Goal: Check status: Check status

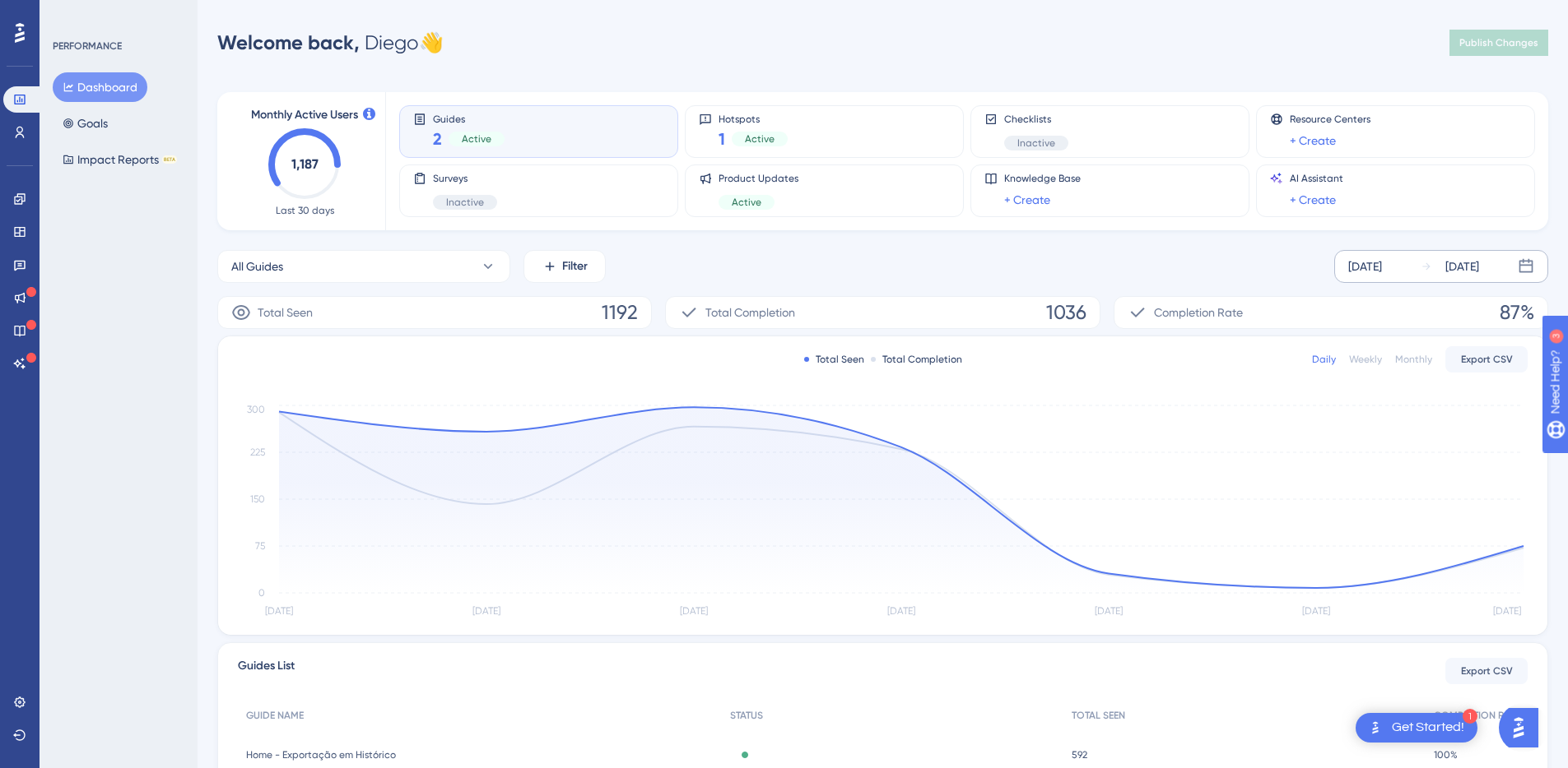
click at [1396, 280] on div "Aug 19 2025 Aug 25 2025" at bounding box center [1440, 266] width 214 height 33
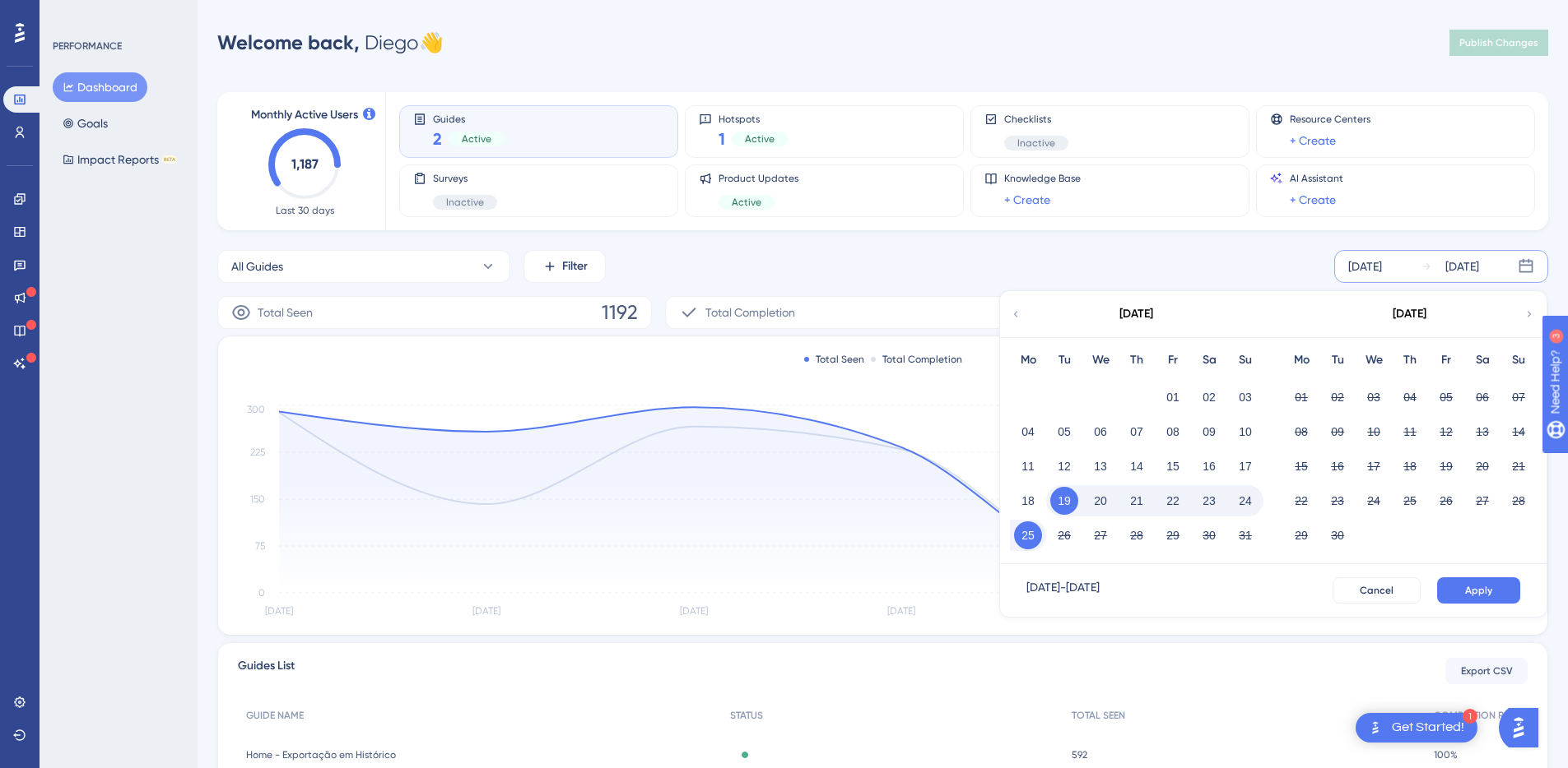
click at [922, 399] on div "Total Seen Total Completion Daily Weekly Monthly Export CSV Aug 19 Aug 20 Aug 2…" at bounding box center [883, 486] width 1329 height 298
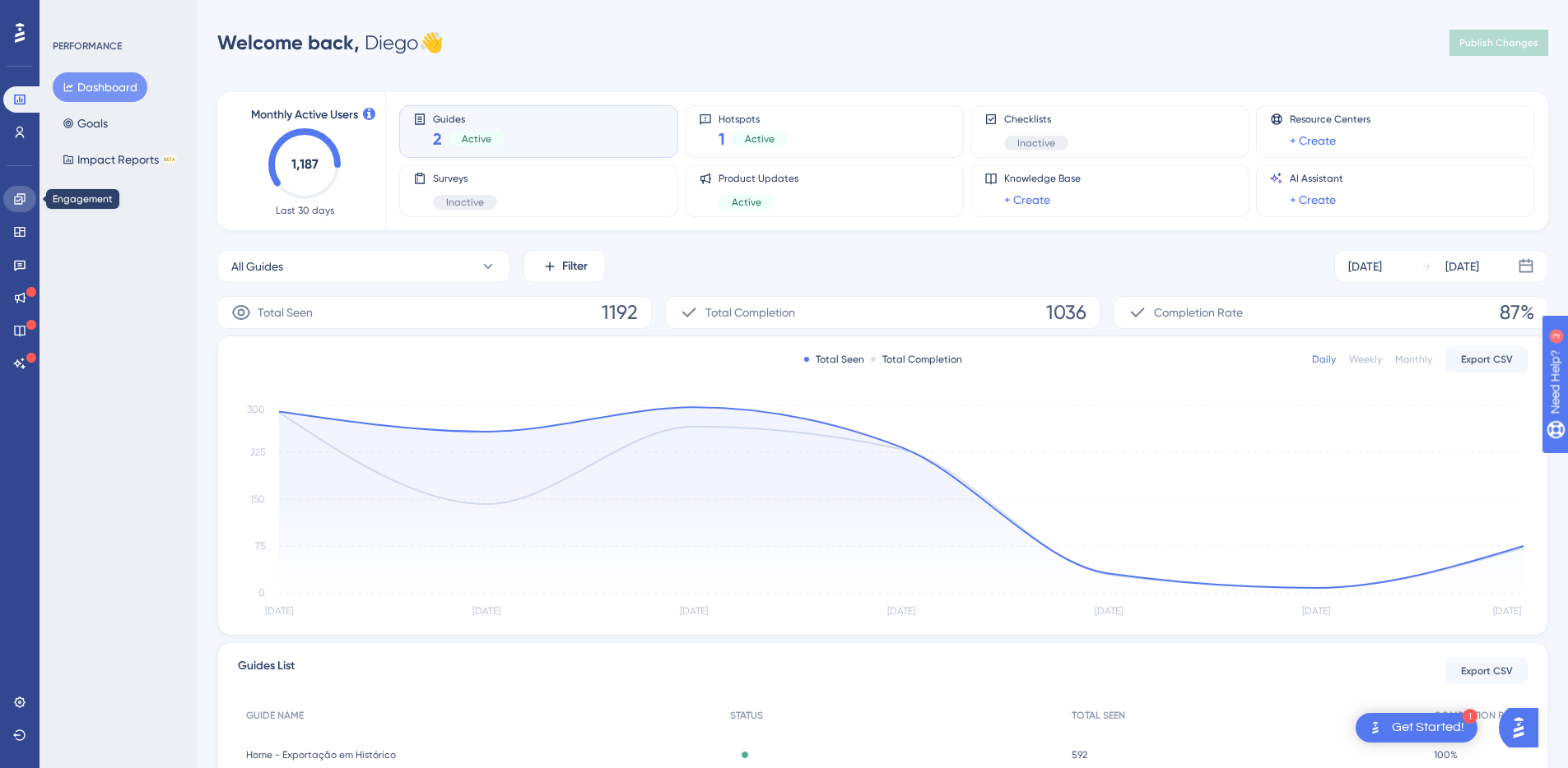
click at [22, 197] on icon at bounding box center [20, 199] width 13 height 13
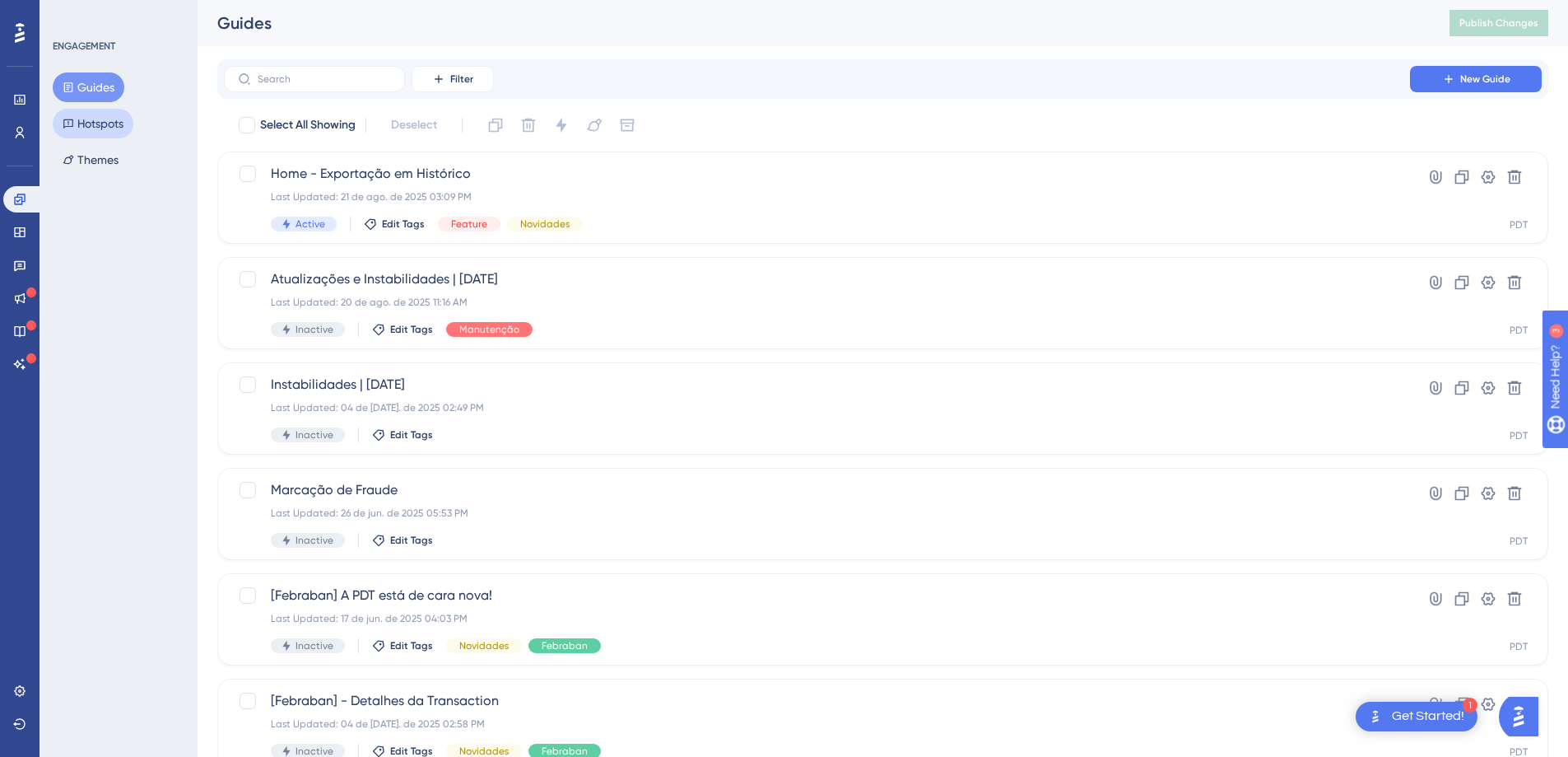
click at [88, 138] on button "Hotspots" at bounding box center [93, 123] width 80 height 29
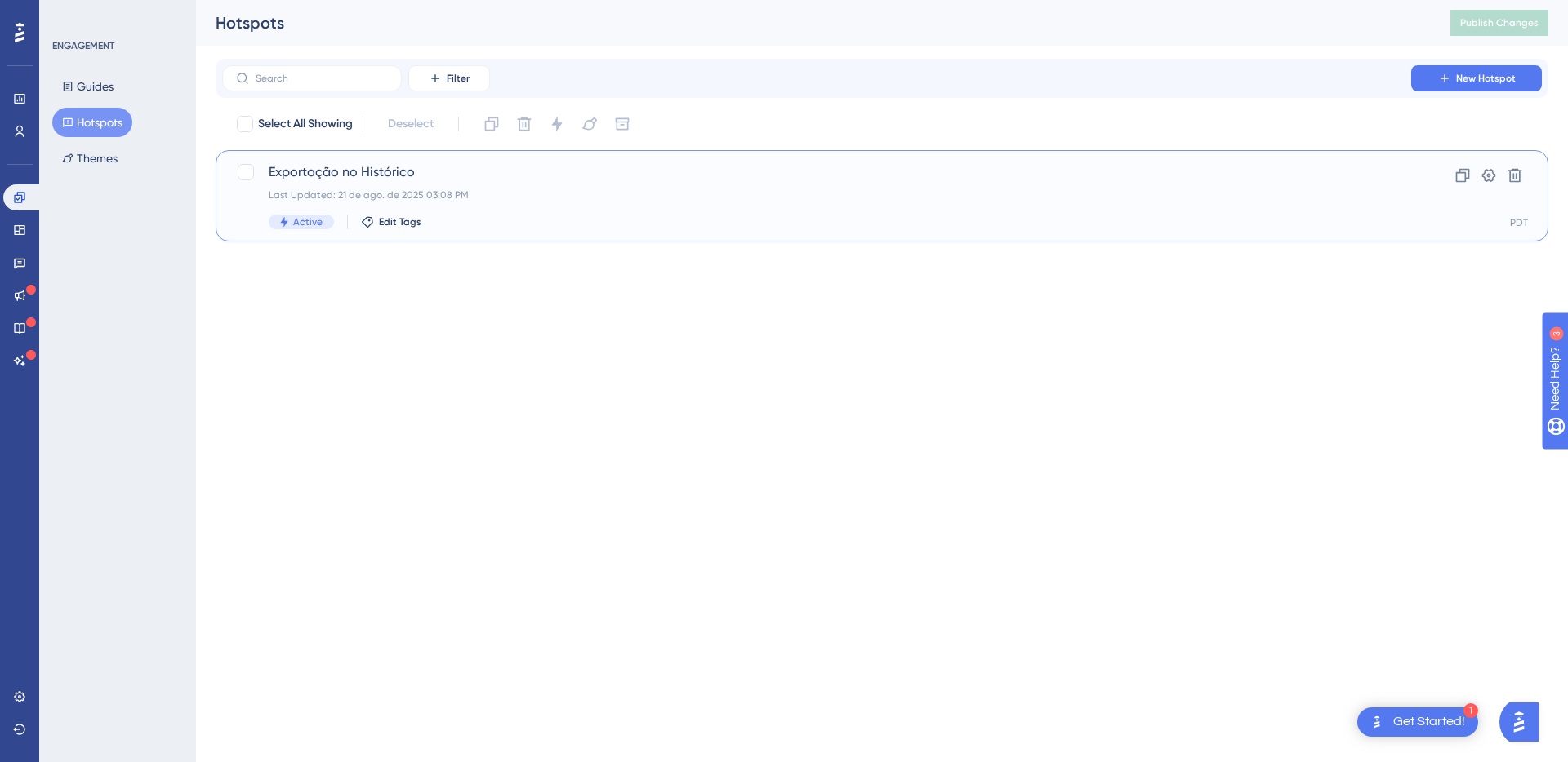
click at [527, 169] on span "Exportação no Histórico" at bounding box center [816, 172] width 1096 height 19
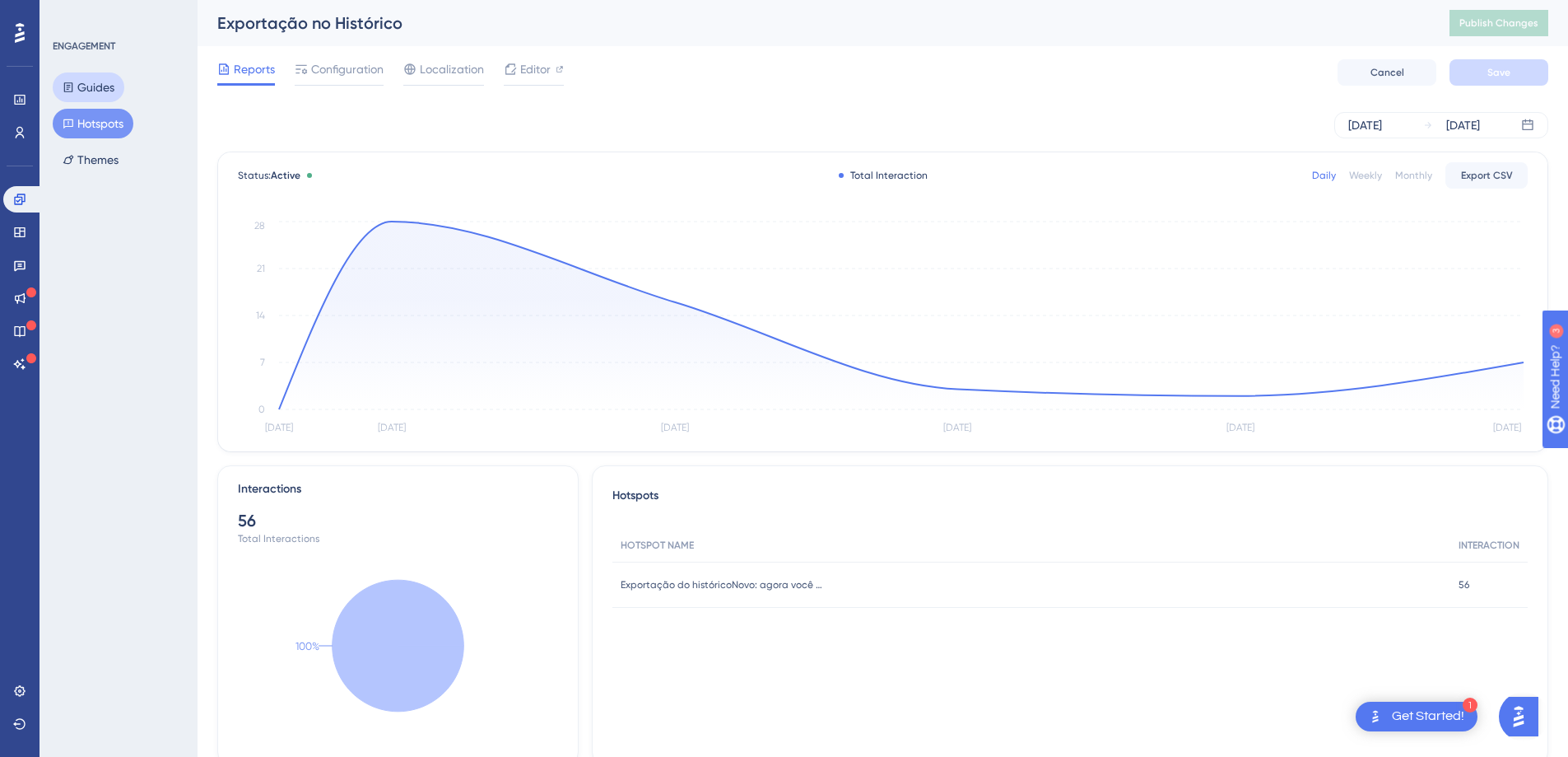
click at [110, 86] on button "Guides" at bounding box center [88, 87] width 71 height 29
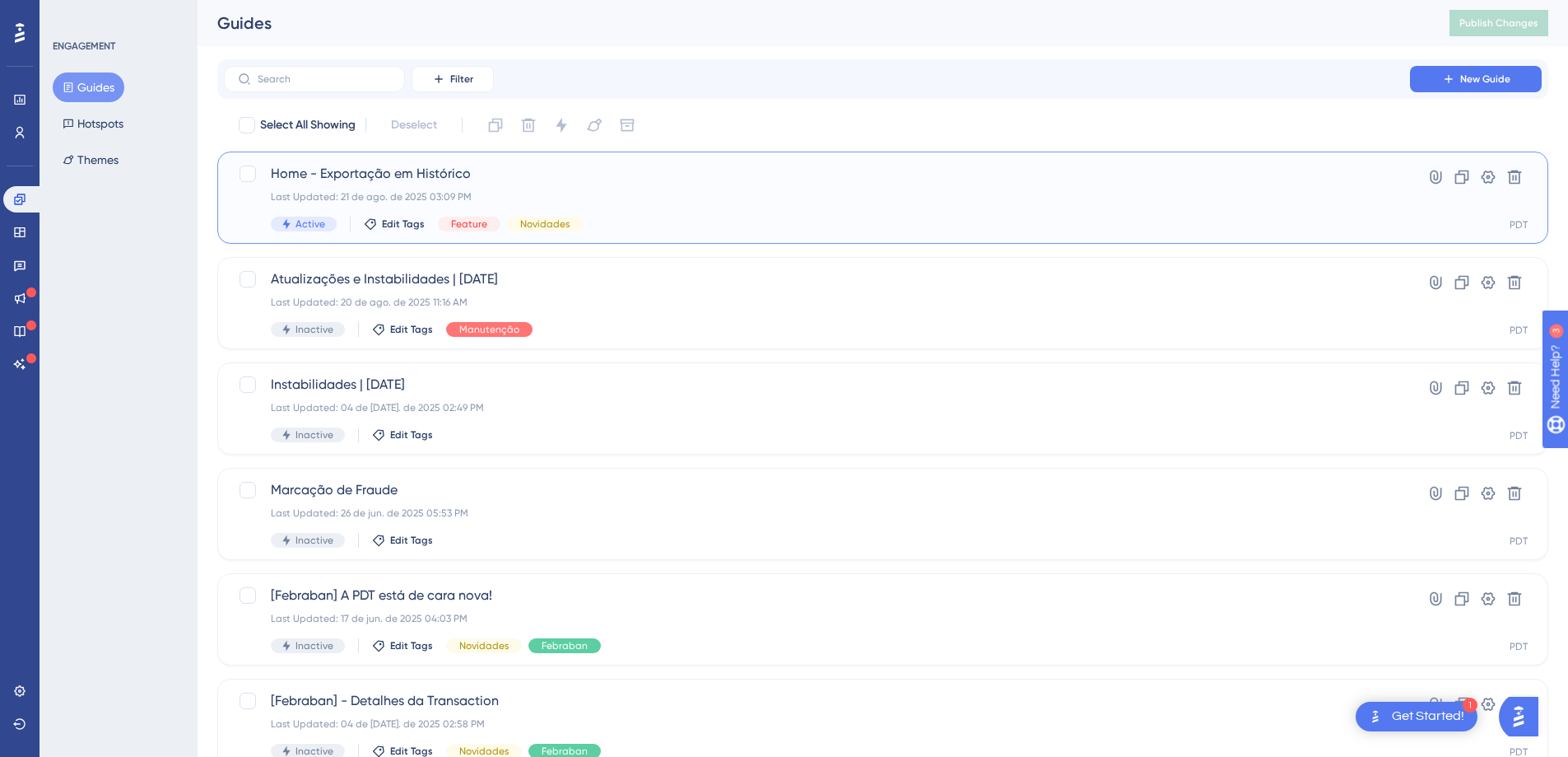
click at [665, 188] on div "Home - Exportação em Histórico Last Updated: 21 de ago. de 2025 03:09 PM Active…" at bounding box center [817, 198] width 1092 height 68
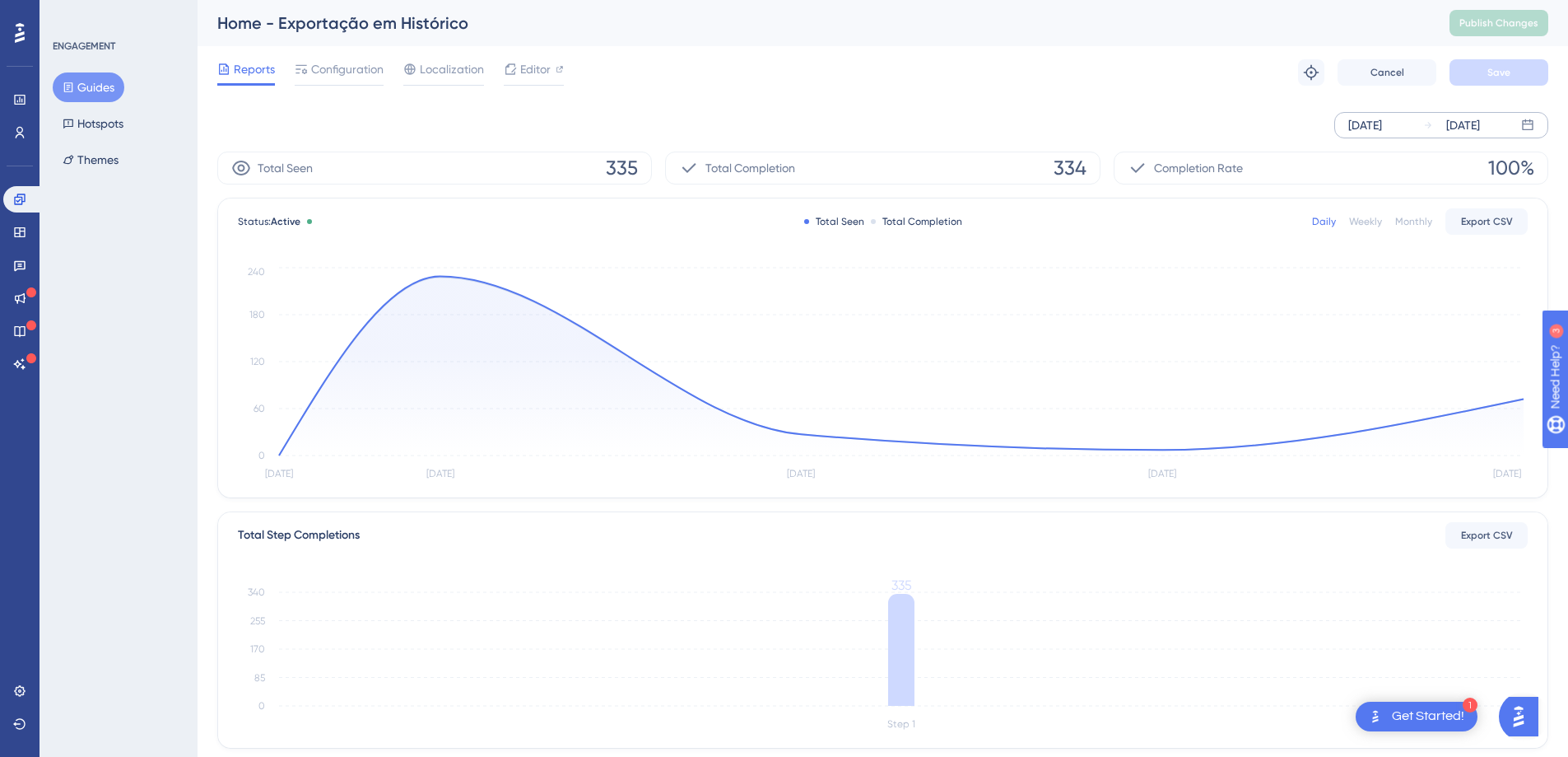
click at [1423, 132] on div "[DATE]" at bounding box center [1452, 125] width 57 height 20
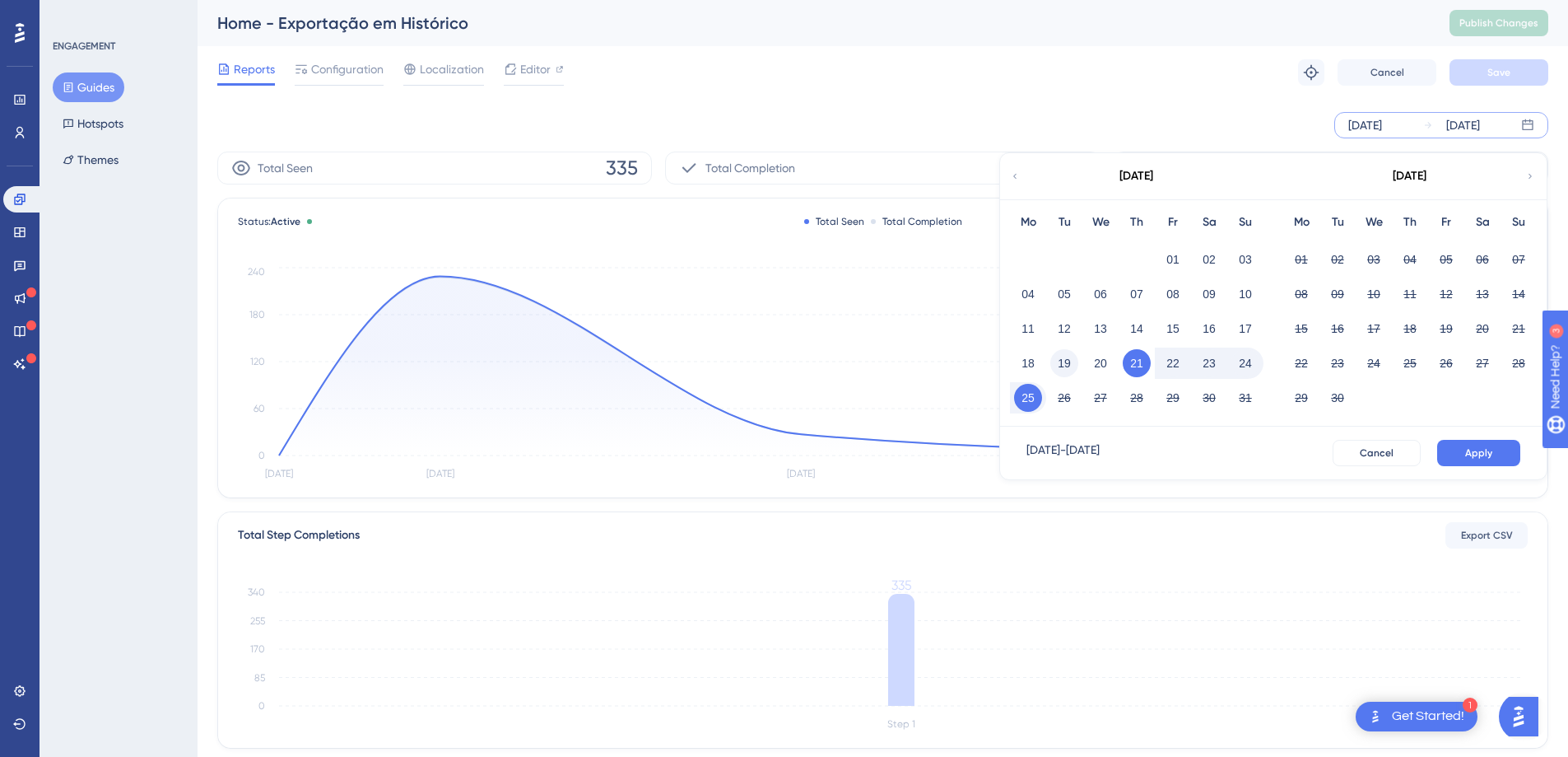
click at [1061, 359] on button "19" at bounding box center [1063, 363] width 28 height 28
click at [1469, 442] on button "Apply" at bounding box center [1478, 452] width 83 height 26
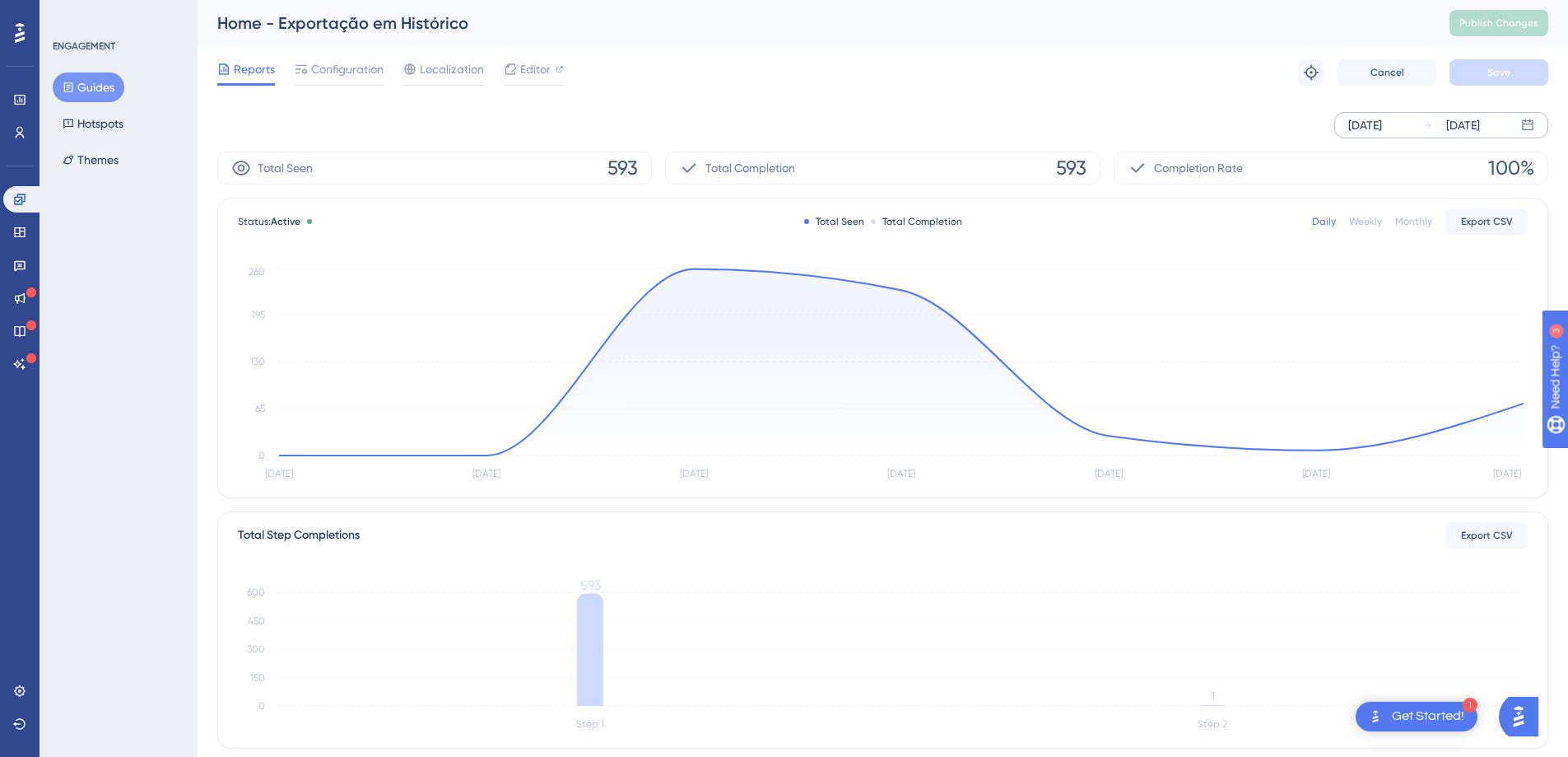
click at [72, 88] on icon at bounding box center [68, 87] width 12 height 12
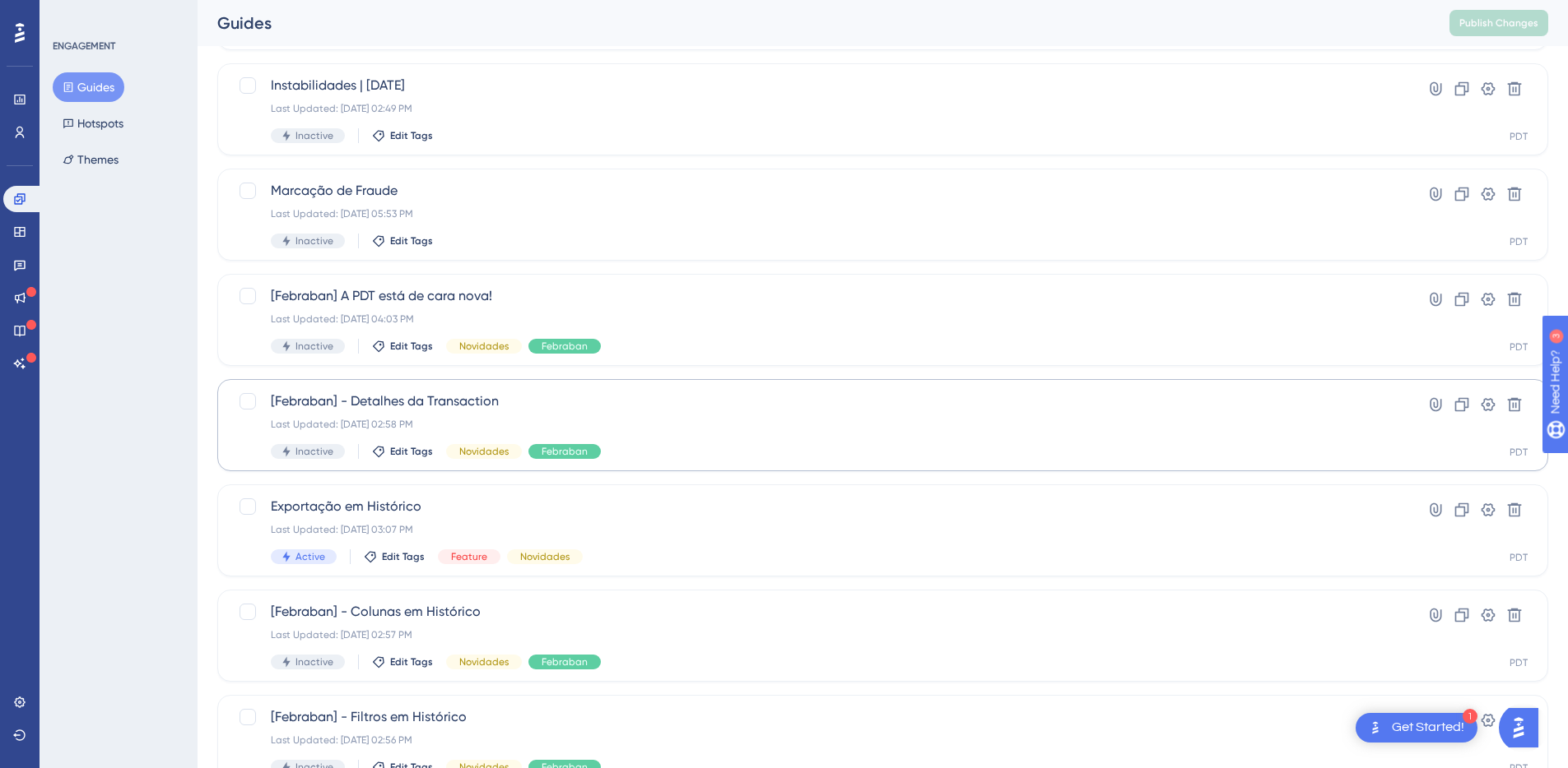
scroll to position [306, 0]
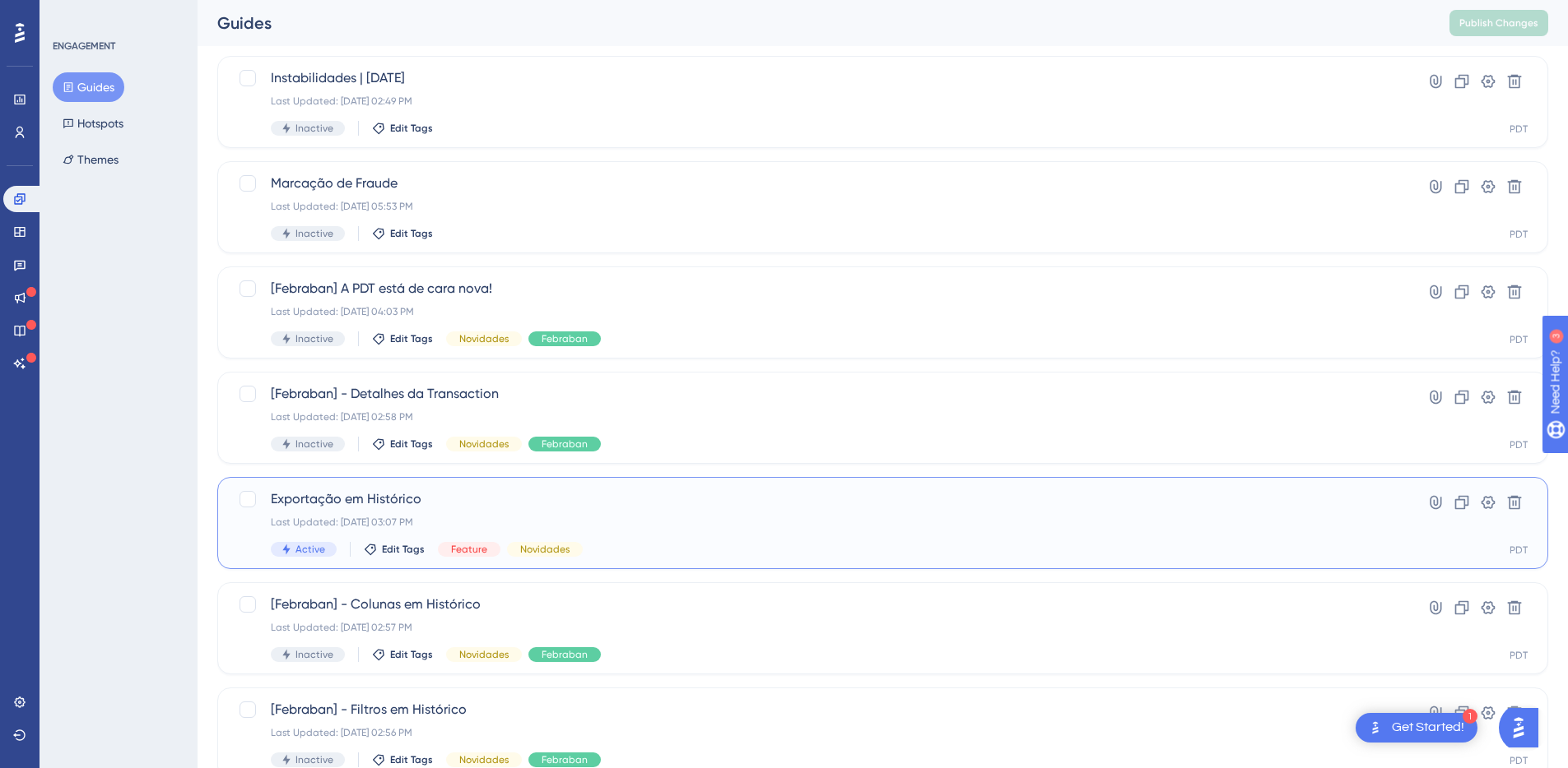
click at [401, 496] on span "Exportação em Histórico" at bounding box center [817, 499] width 1092 height 20
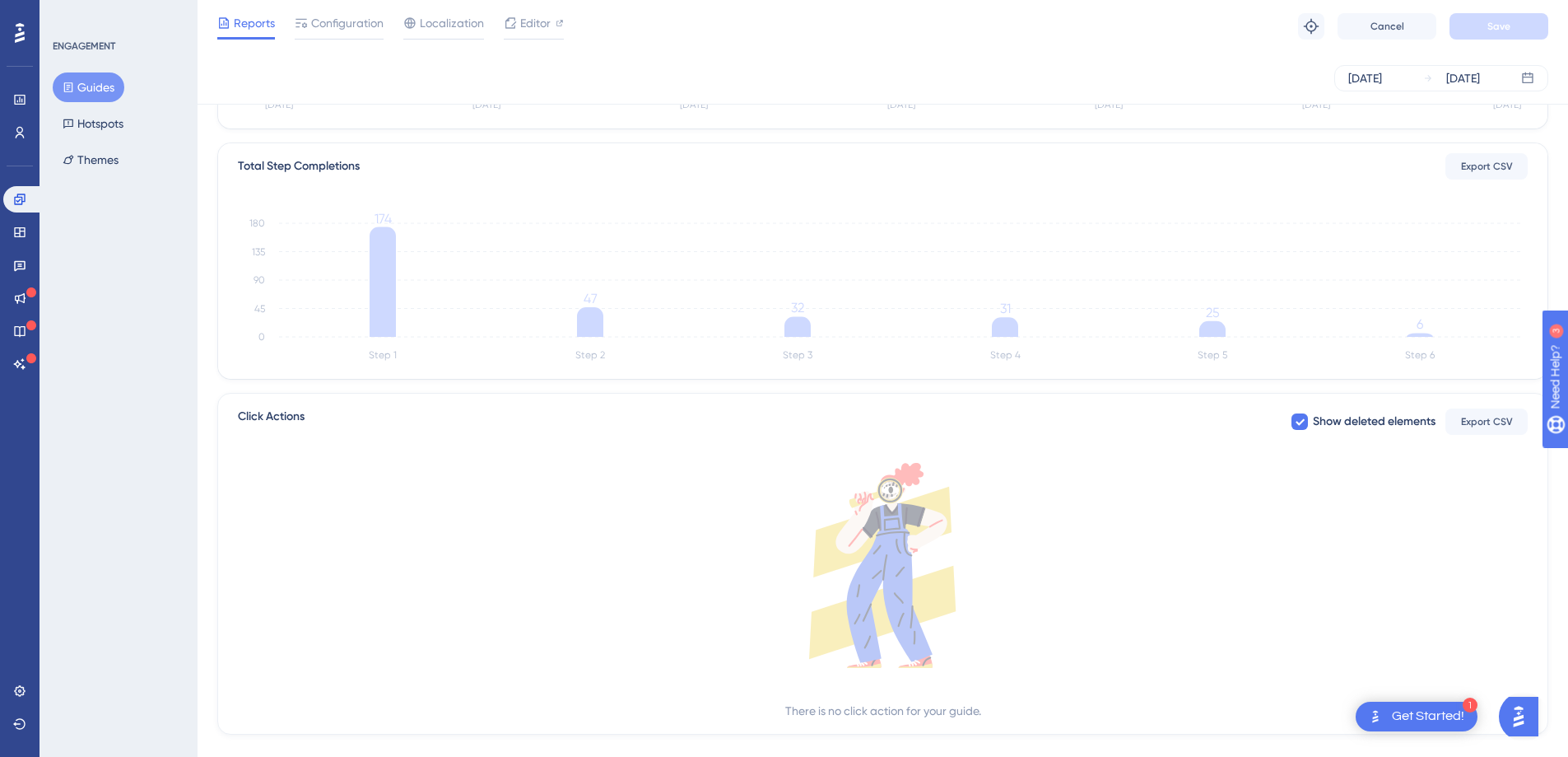
scroll to position [392, 0]
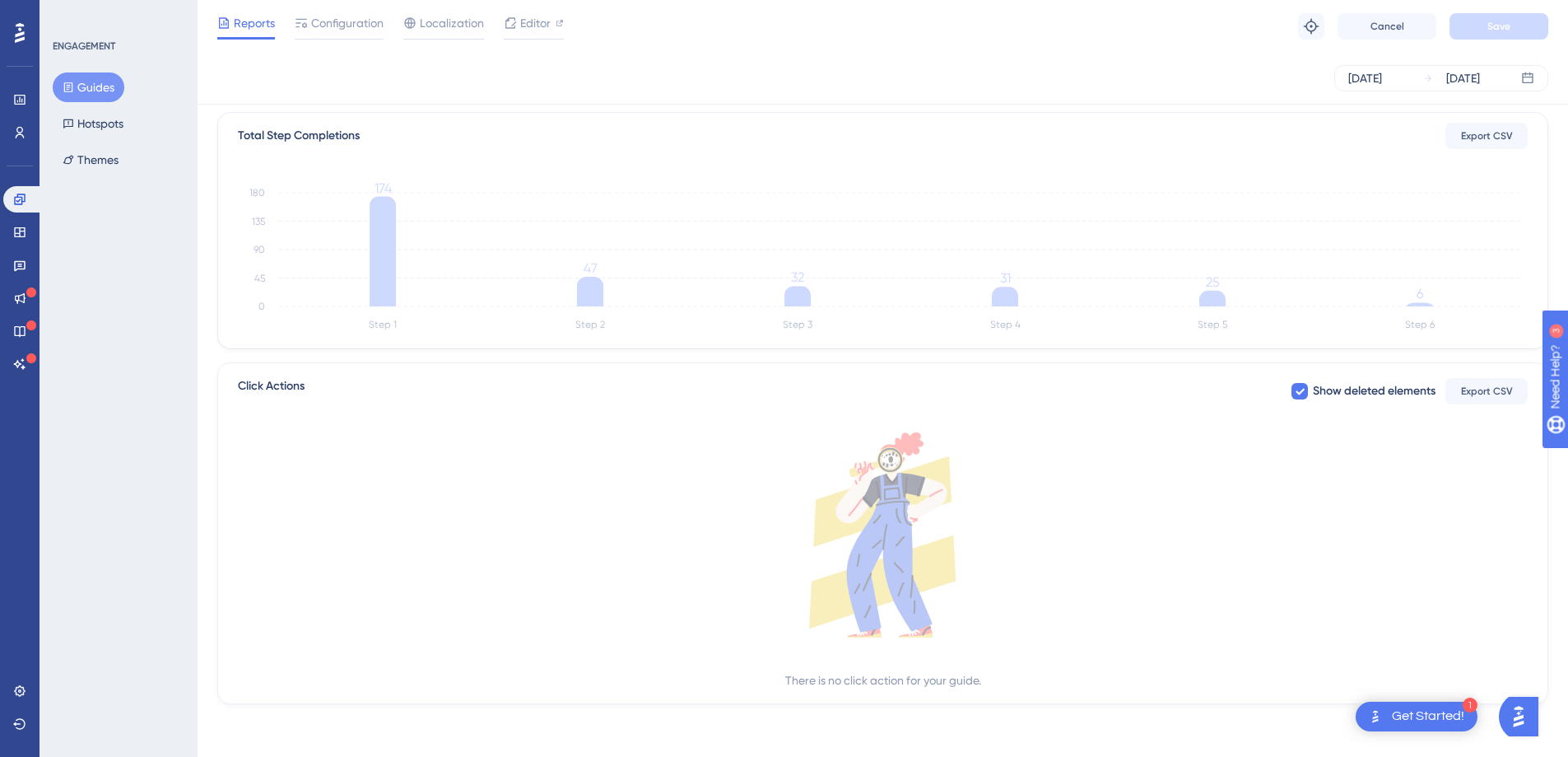
click at [99, 92] on button "Guides" at bounding box center [88, 87] width 71 height 29
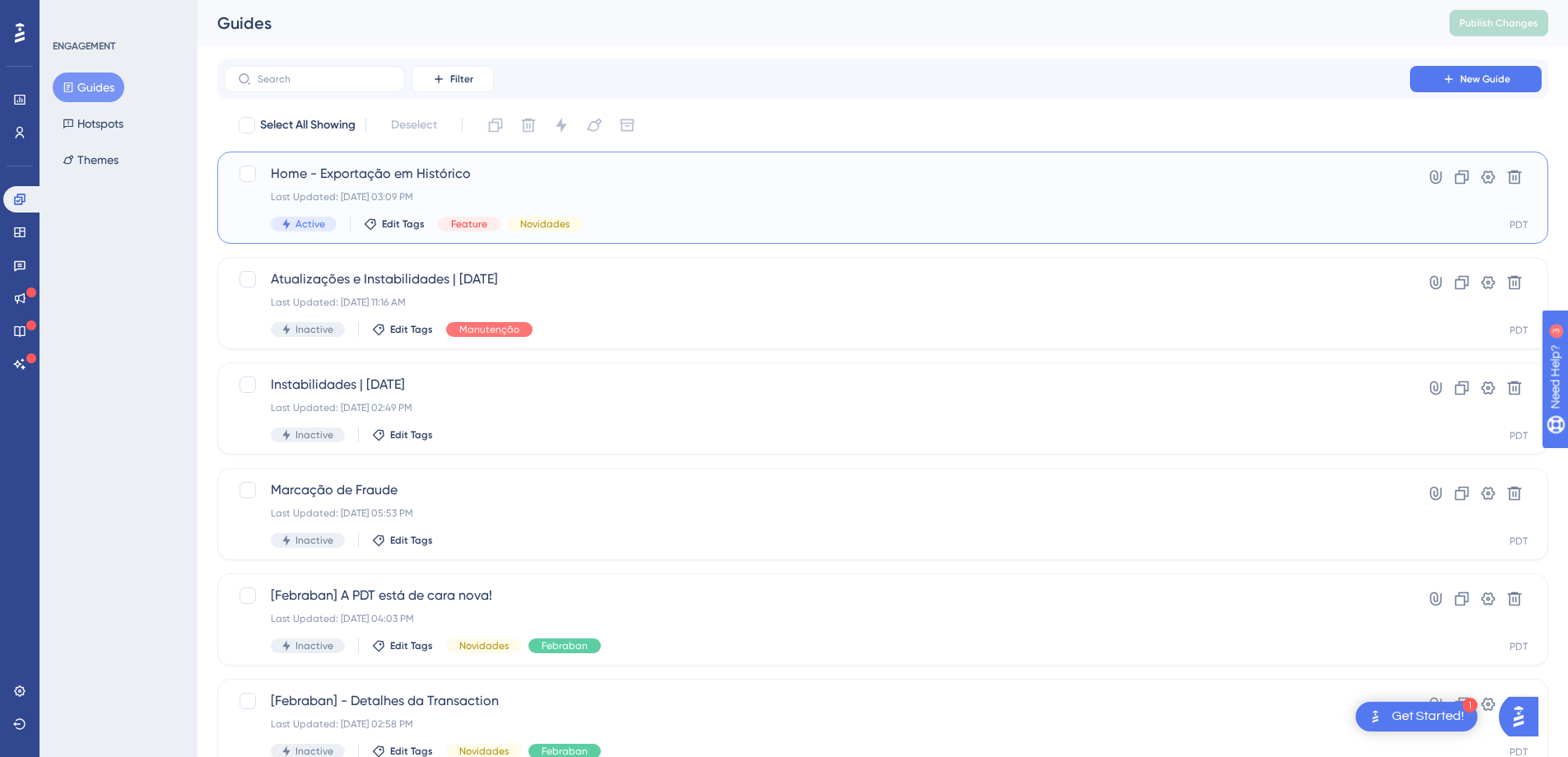
click at [393, 177] on span "Home - Exportação em Histórico" at bounding box center [817, 173] width 1092 height 20
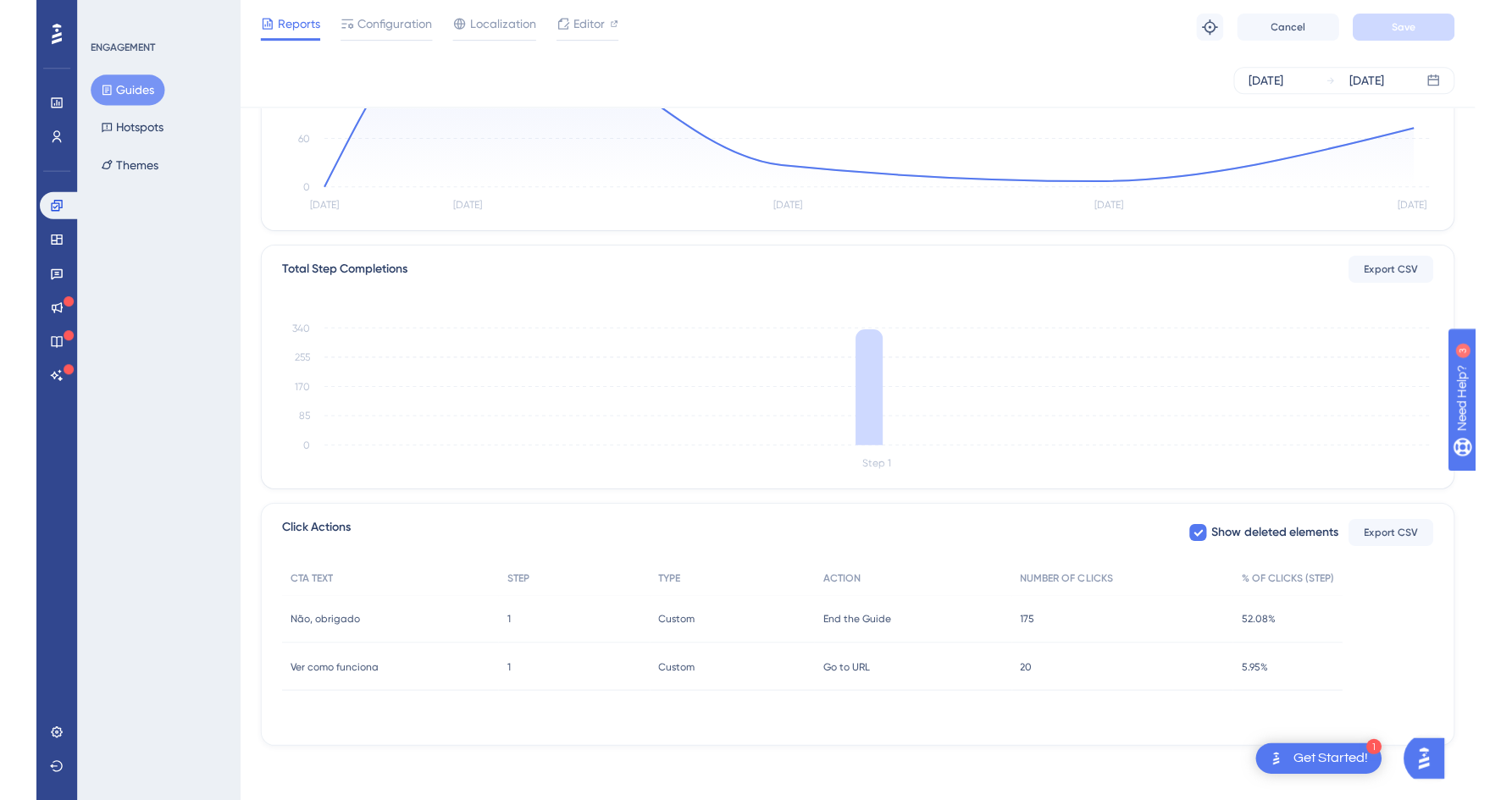
scroll to position [273, 0]
